Goal: Information Seeking & Learning: Learn about a topic

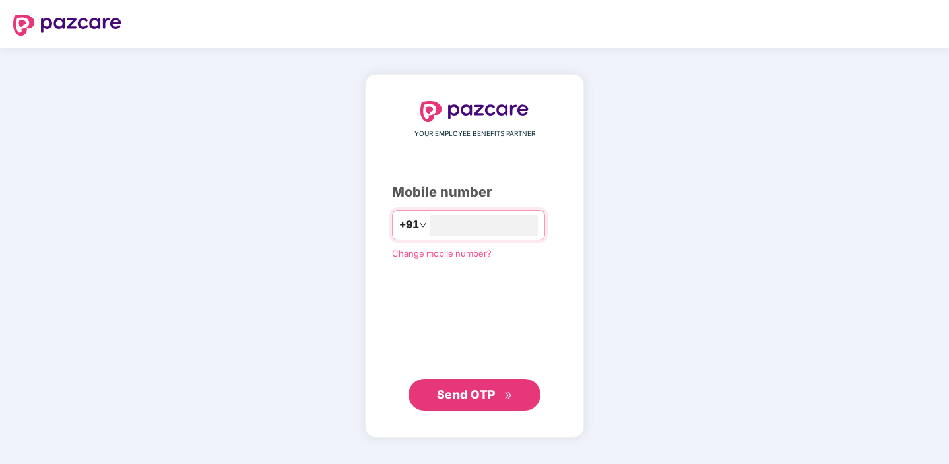
type input "**********"
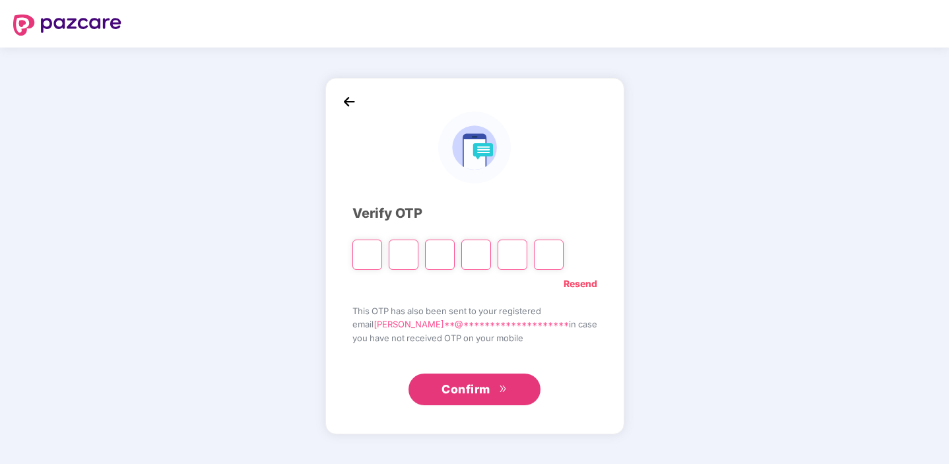
type input "*"
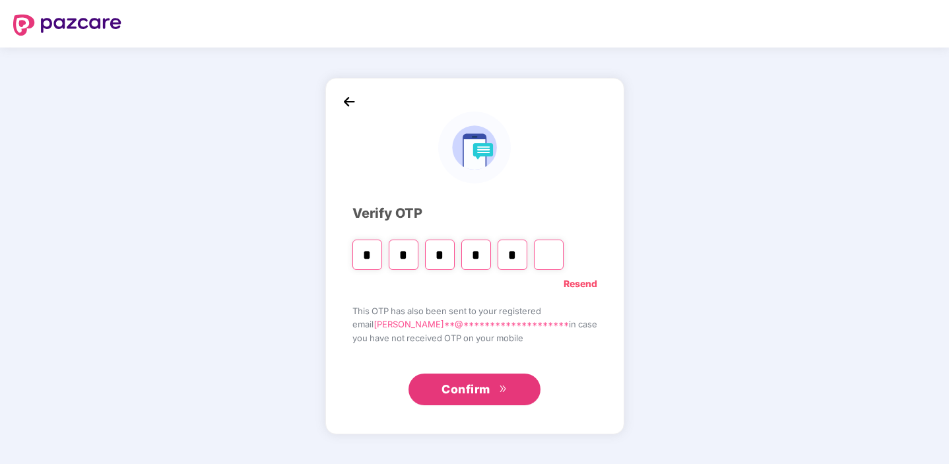
type input "*"
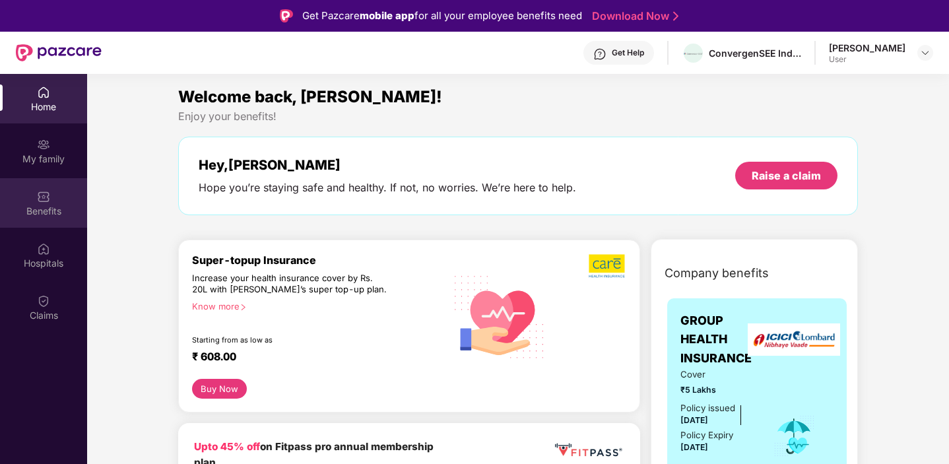
click at [50, 211] on div "Benefits" at bounding box center [43, 211] width 87 height 13
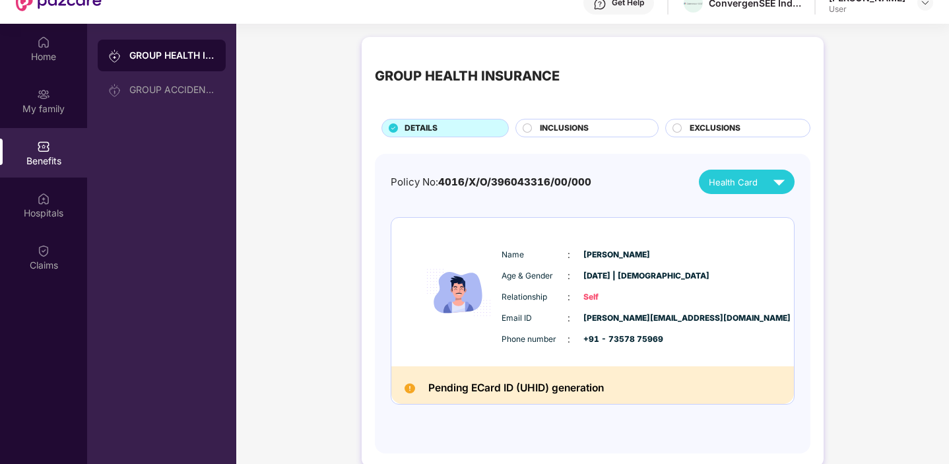
scroll to position [58, 0]
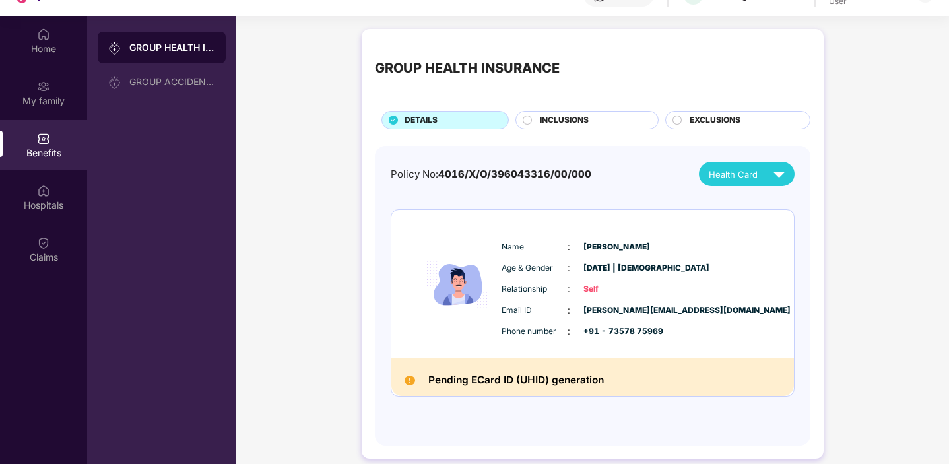
click at [418, 380] on div "Pending ECard ID (UHID) generation" at bounding box center [592, 377] width 403 height 38
click at [782, 172] on img at bounding box center [779, 173] width 23 height 23
click at [783, 209] on img at bounding box center [788, 205] width 10 height 10
click at [923, 180] on div "GROUP HEALTH INSURANCE DETAILS INCLUSIONS EXCLUSIONS Policy No: 4016/X/O/396043…" at bounding box center [592, 250] width 713 height 456
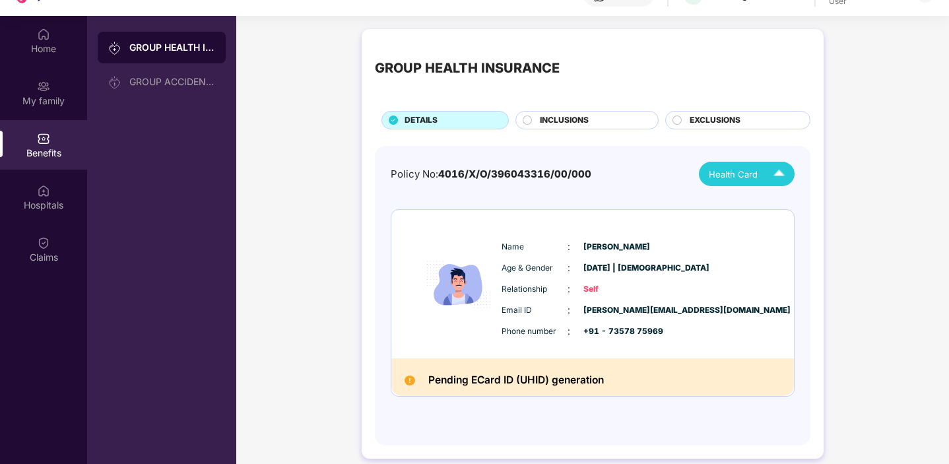
click at [452, 297] on img at bounding box center [458, 285] width 79 height 114
click at [40, 50] on div "Home" at bounding box center [43, 48] width 87 height 13
